Goal: Task Accomplishment & Management: Use online tool/utility

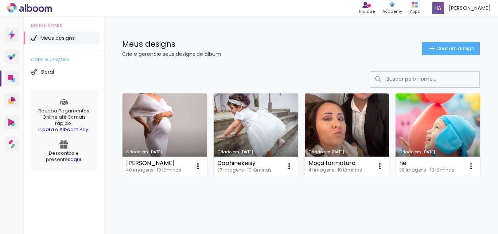
click at [164, 120] on link "Criado em [DATE]" at bounding box center [165, 134] width 85 height 82
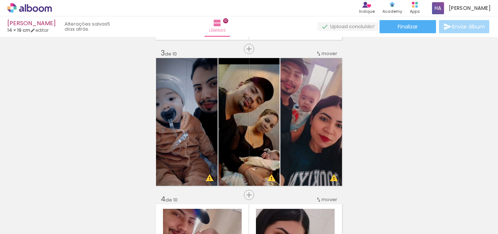
scroll to position [0, 995]
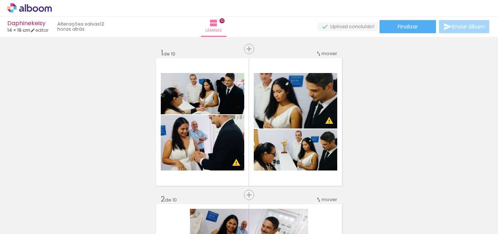
scroll to position [0, 1056]
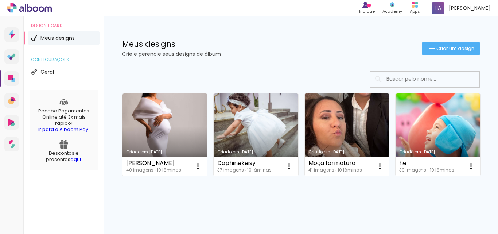
click at [335, 120] on link "Criado em 14/08/25" at bounding box center [347, 134] width 85 height 82
